Goal: Navigation & Orientation: Find specific page/section

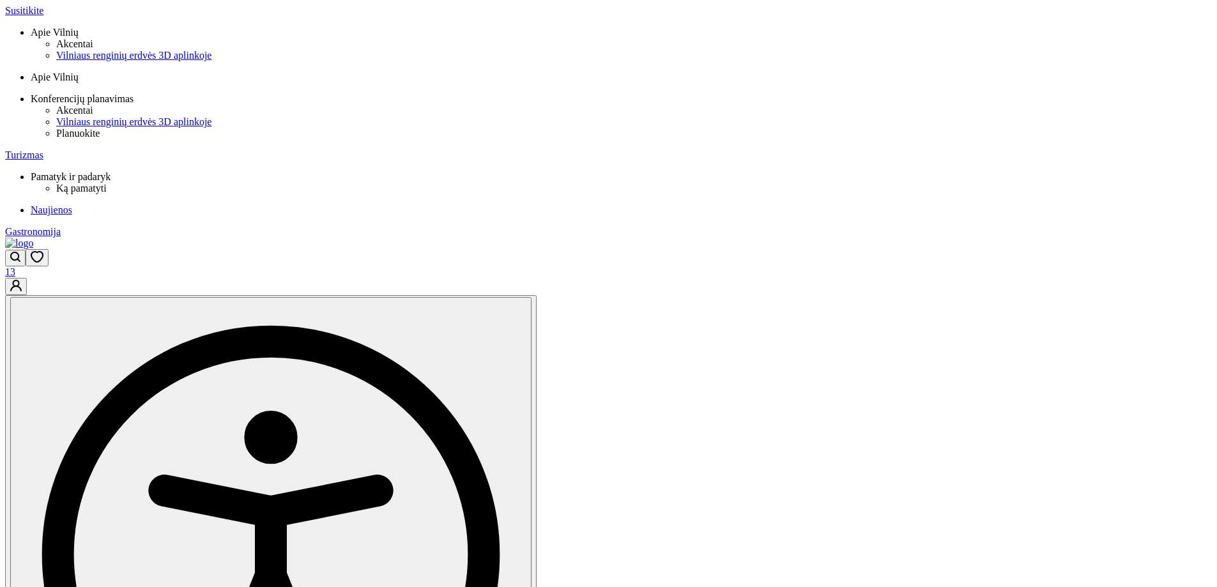
click at [33, 238] on img at bounding box center [19, 243] width 28 height 11
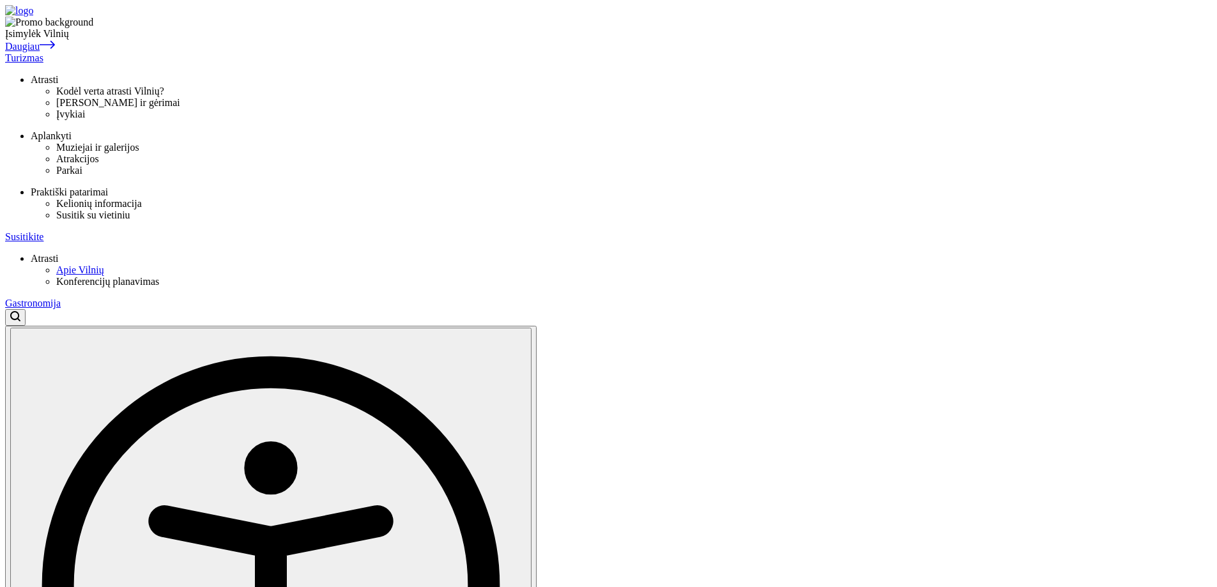
click at [33, 17] on img at bounding box center [19, 10] width 28 height 11
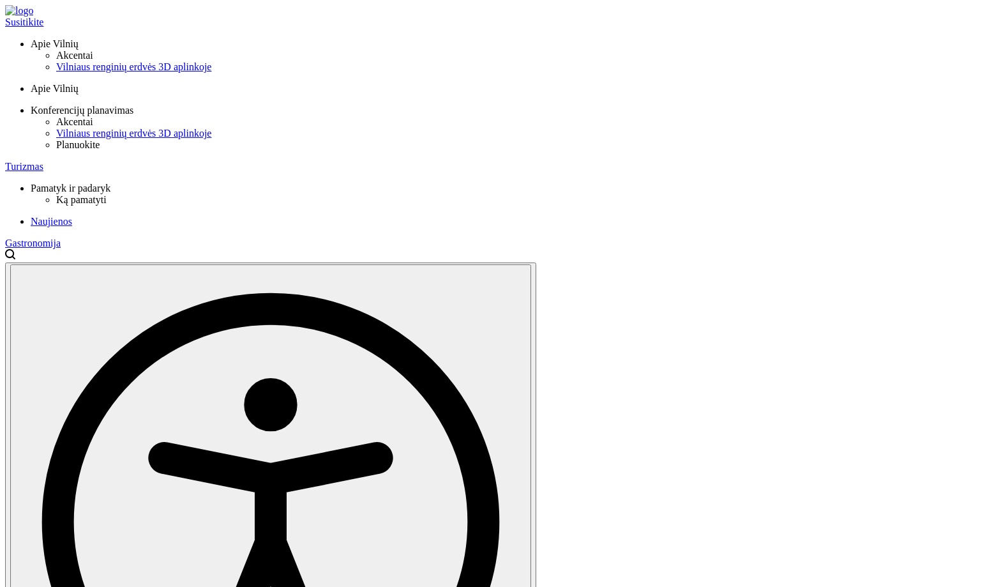
click at [15, 251] on link "Open search modal" at bounding box center [10, 256] width 10 height 11
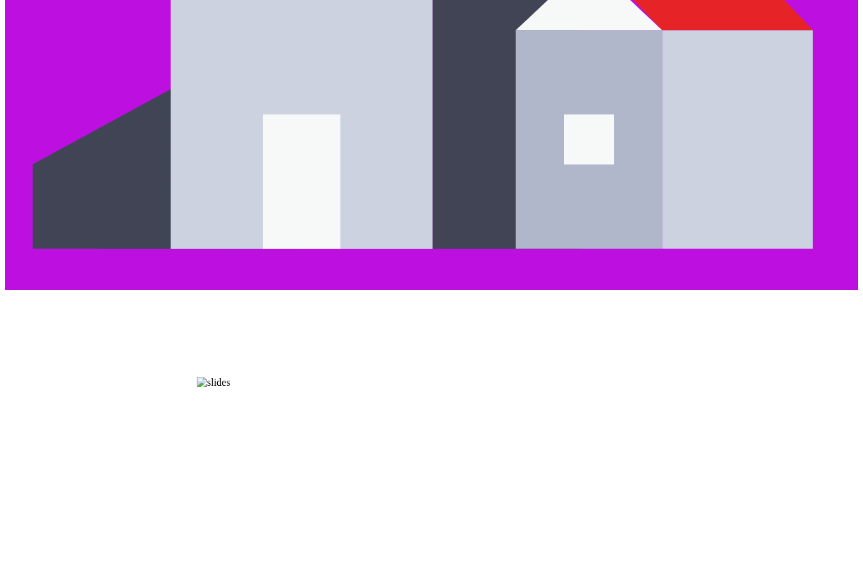
scroll to position [3001, 0]
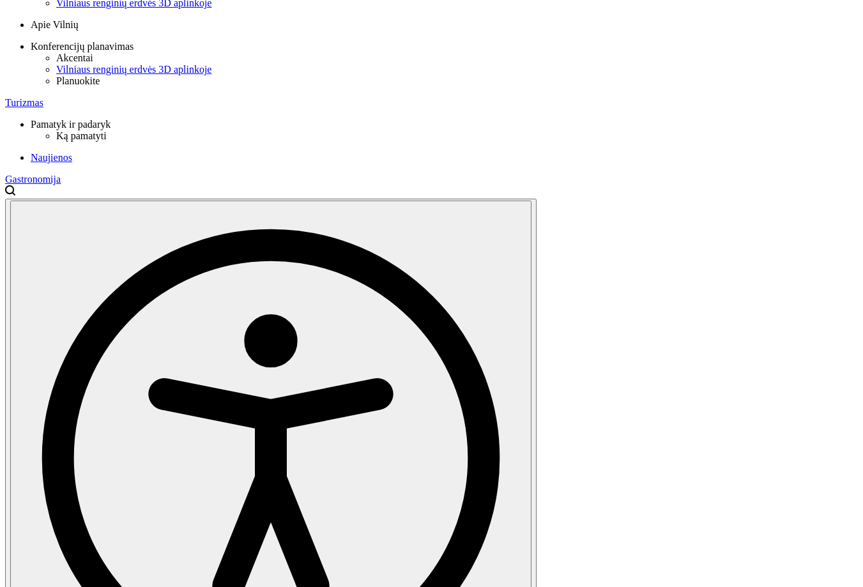
scroll to position [255, 0]
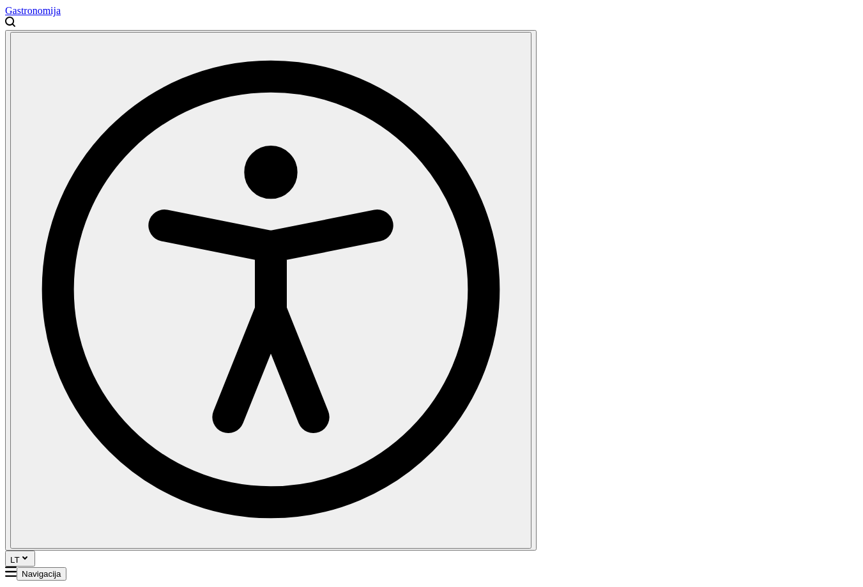
click at [15, 21] on icon "Open search modal" at bounding box center [10, 22] width 10 height 11
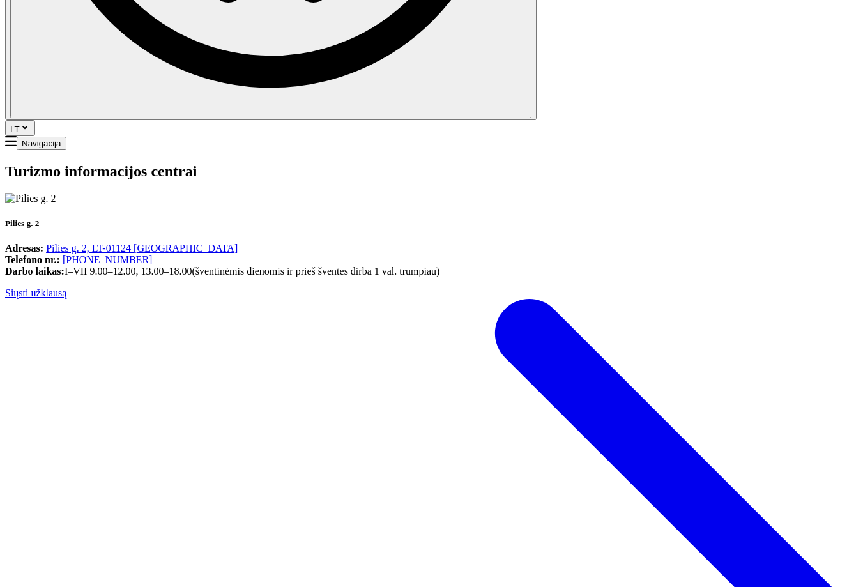
scroll to position [783, 0]
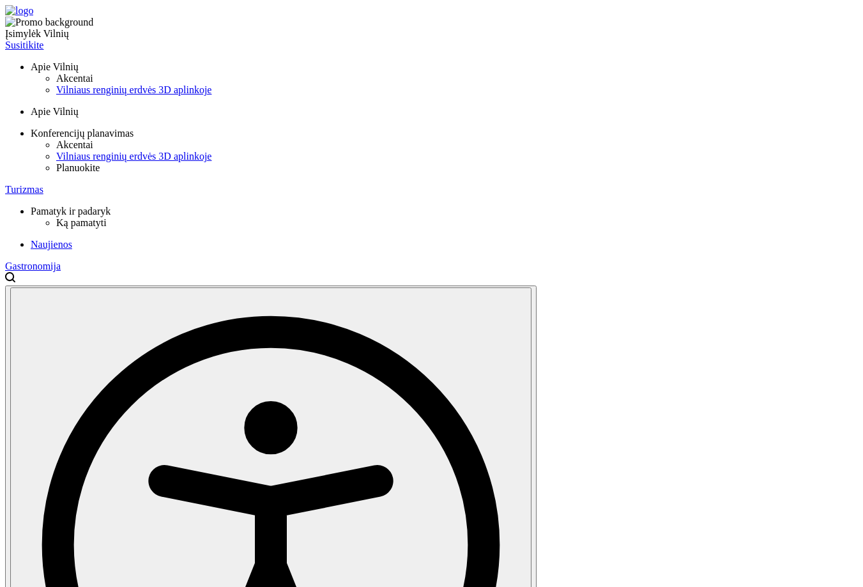
scroll to position [192, 0]
